Goal: Task Accomplishment & Management: Use online tool/utility

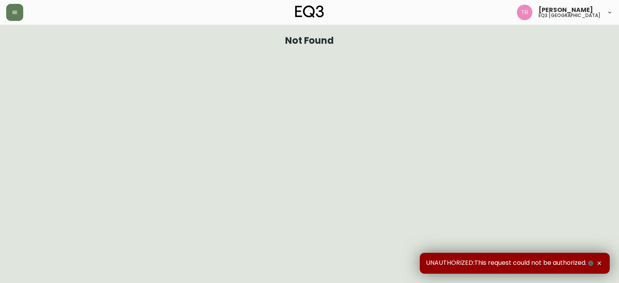
click at [600, 261] on icon "button" at bounding box center [599, 263] width 6 height 6
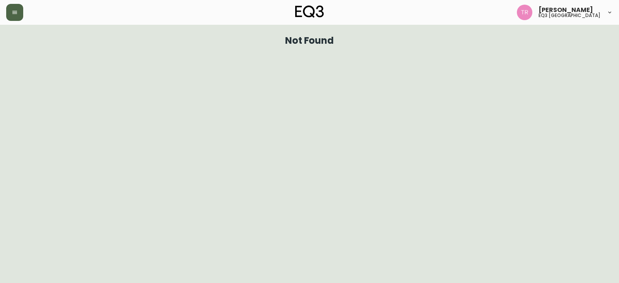
click at [12, 14] on icon "button" at bounding box center [15, 12] width 6 height 6
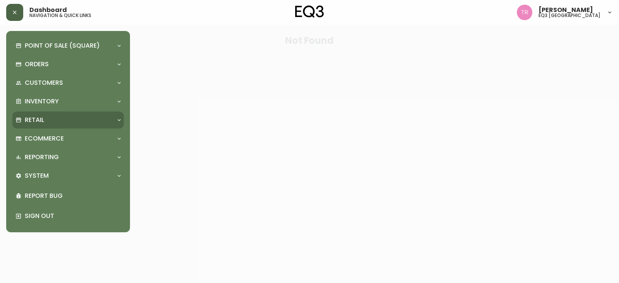
click at [42, 115] on div "Retail" at bounding box center [67, 119] width 111 height 17
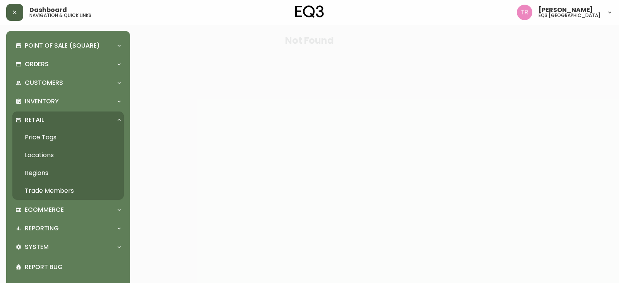
click at [38, 4] on div "Dashboard navigation & quick links" at bounding box center [107, 12] width 202 height 17
click at [12, 13] on icon "button" at bounding box center [15, 12] width 6 height 6
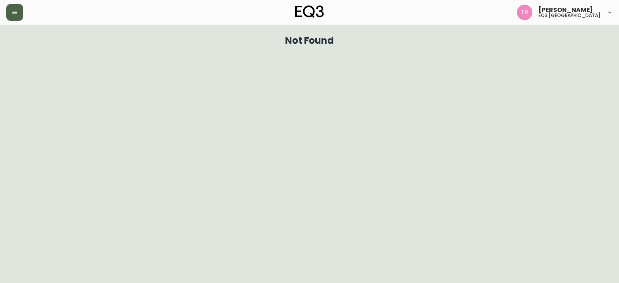
click at [13, 14] on icon "button" at bounding box center [14, 12] width 5 height 3
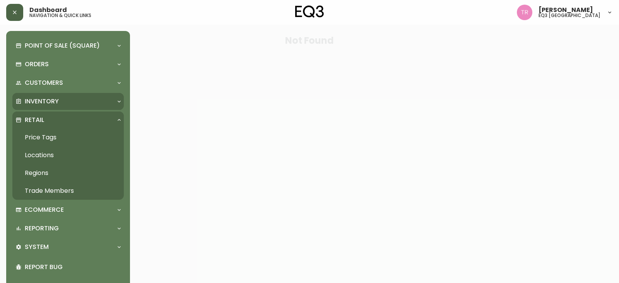
click at [63, 103] on div "Inventory" at bounding box center [64, 101] width 98 height 9
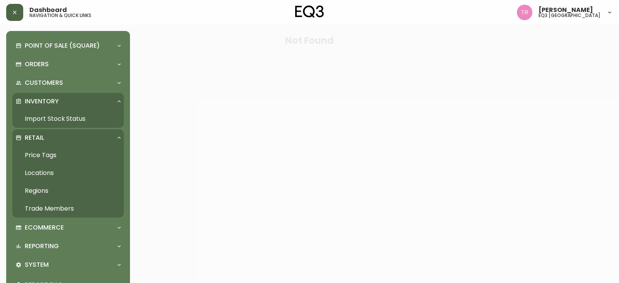
click at [58, 115] on link "Import Stock Status" at bounding box center [67, 119] width 111 height 18
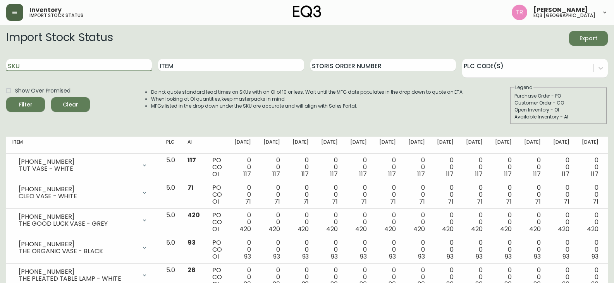
click at [74, 67] on input "SKU" at bounding box center [79, 65] width 146 height 12
click at [47, 66] on input "SKU" at bounding box center [79, 65] width 146 height 12
